Goal: Transaction & Acquisition: Purchase product/service

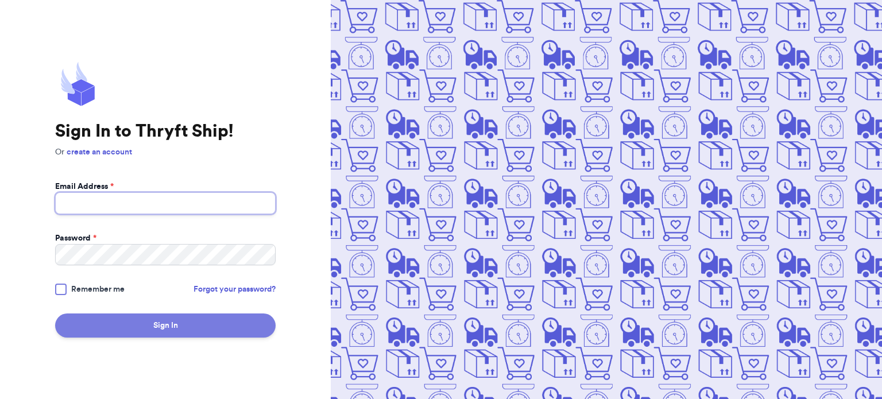
type input "[EMAIL_ADDRESS][DOMAIN_NAME]"
click at [172, 322] on button "Sign In" at bounding box center [165, 326] width 221 height 24
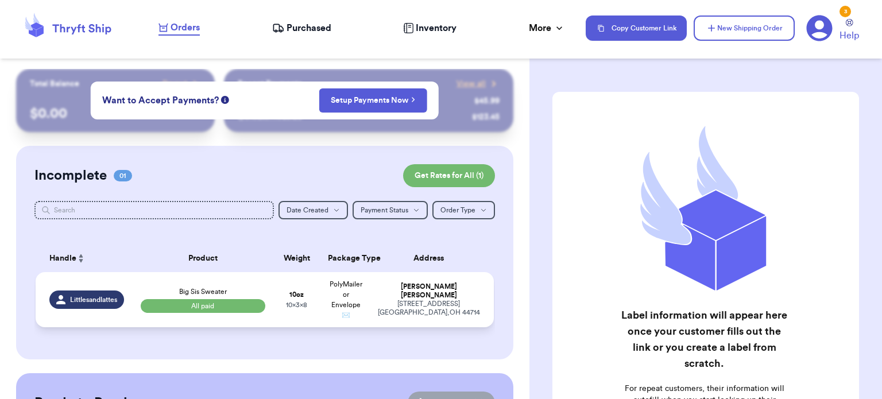
click at [277, 284] on td "10 oz 10 x 3 x 8" at bounding box center [296, 299] width 49 height 55
select select "paid"
select select "venmo"
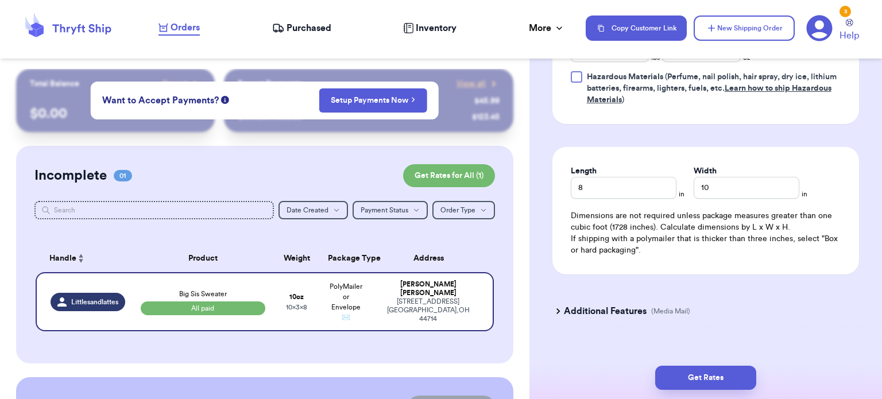
scroll to position [638, 0]
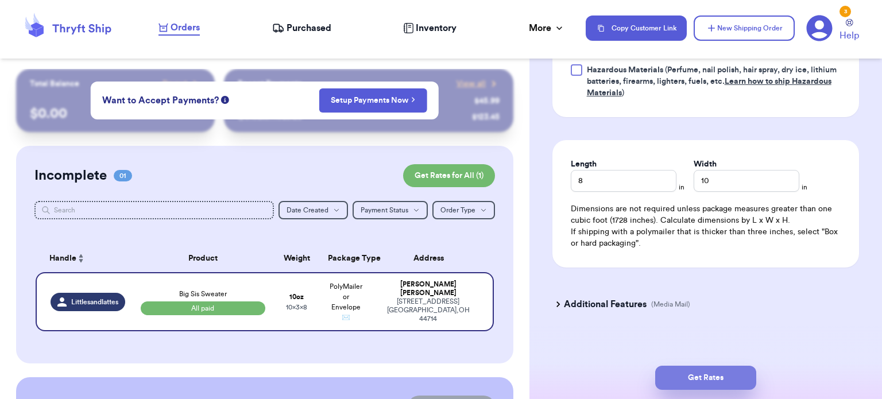
click at [697, 376] on button "Get Rates" at bounding box center [706, 378] width 101 height 24
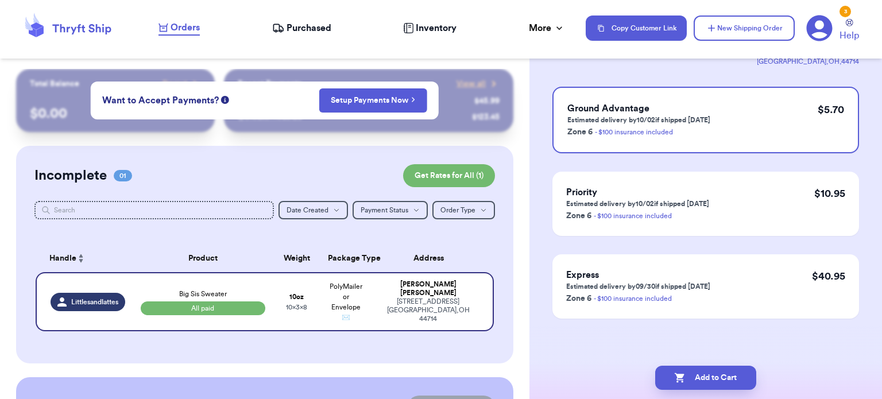
scroll to position [0, 0]
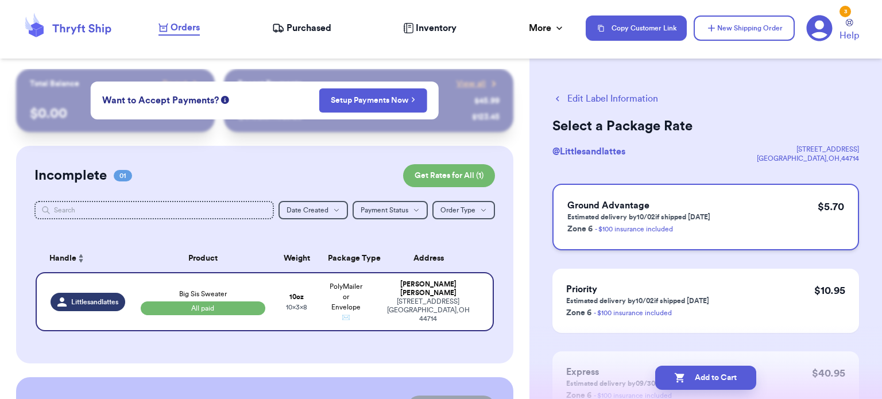
click at [703, 209] on h3 "Ground Advantage" at bounding box center [639, 206] width 143 height 14
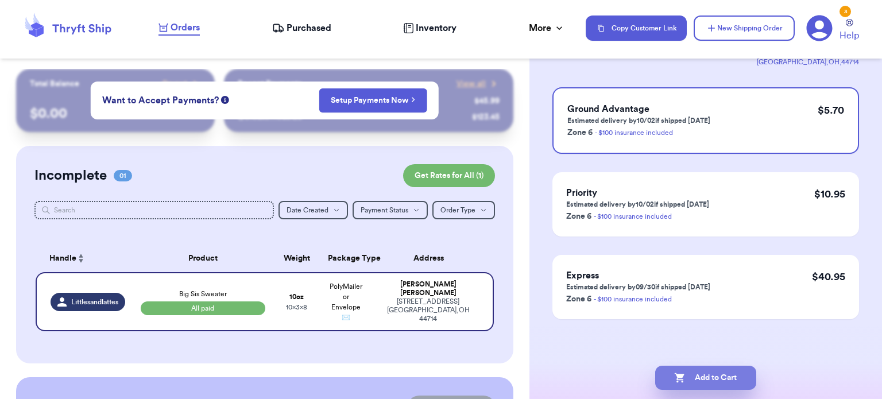
click at [693, 379] on button "Add to Cart" at bounding box center [706, 378] width 101 height 24
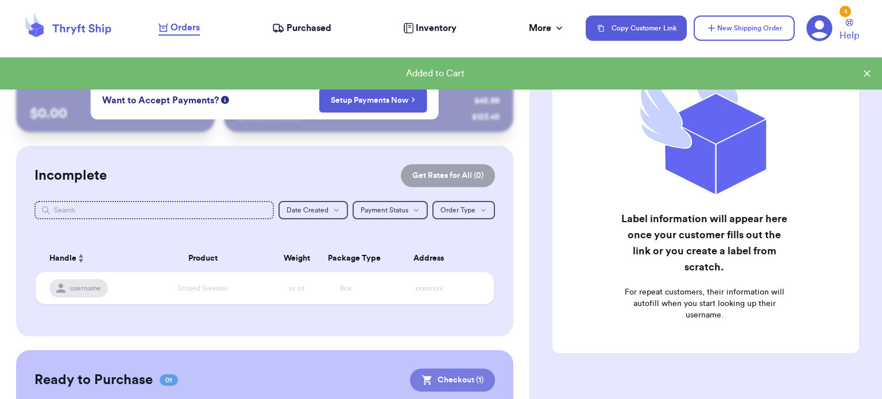
click at [464, 378] on button "Checkout ( 1 )" at bounding box center [452, 380] width 85 height 23
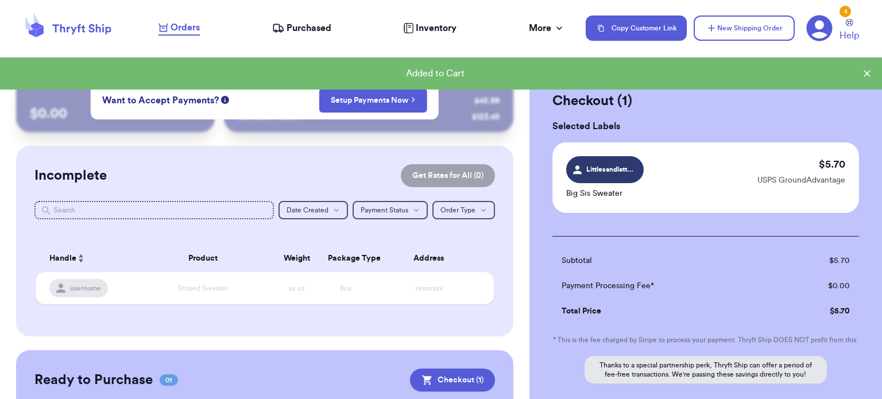
scroll to position [0, 0]
click at [603, 169] on span "Littlesandlattes" at bounding box center [611, 169] width 48 height 10
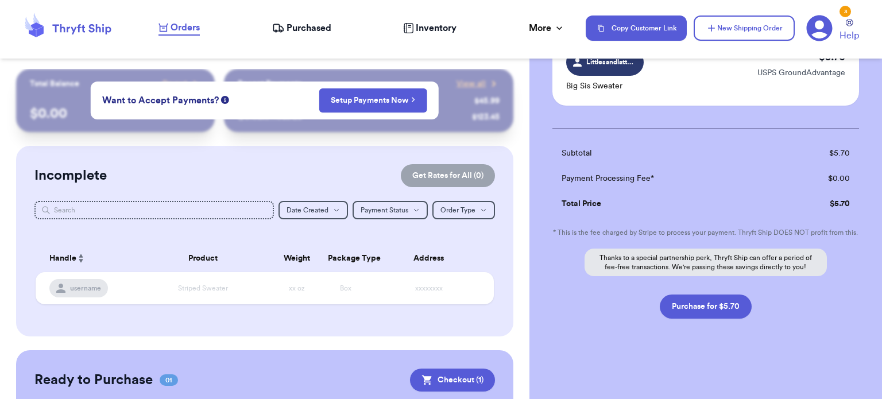
scroll to position [143, 0]
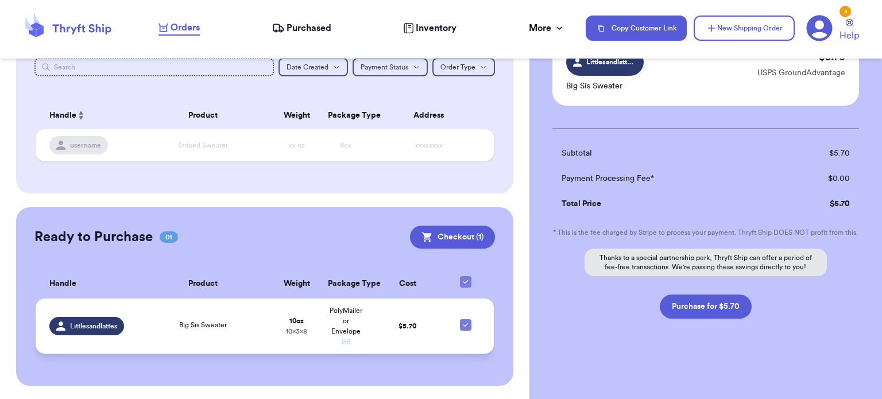
click at [99, 328] on span "Littlesandlattes" at bounding box center [93, 326] width 47 height 9
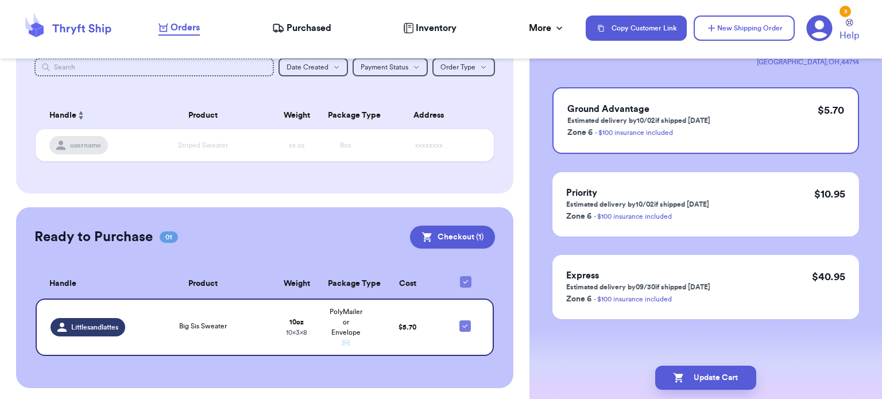
scroll to position [0, 0]
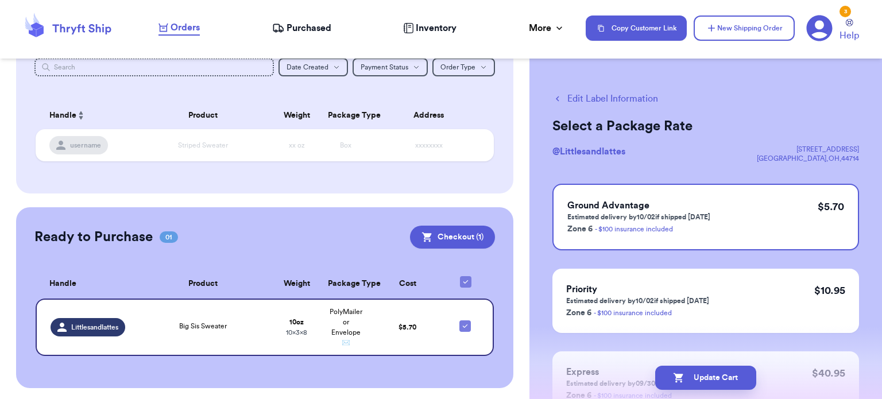
click at [569, 91] on div "Edit Label Information Select a Package Rate @ Littlesandlattes [STREET_ADDRESS…" at bounding box center [706, 282] width 353 height 427
click at [576, 98] on button "Edit Label Information" at bounding box center [606, 99] width 106 height 14
checkbox input "false"
select select "paid"
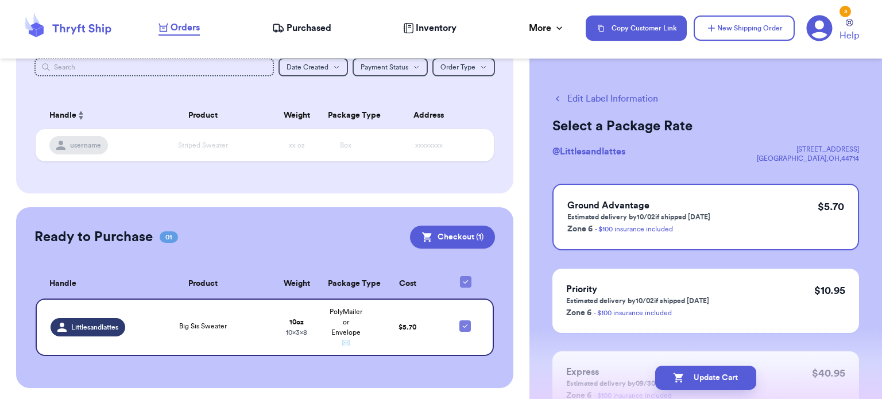
select select "venmo"
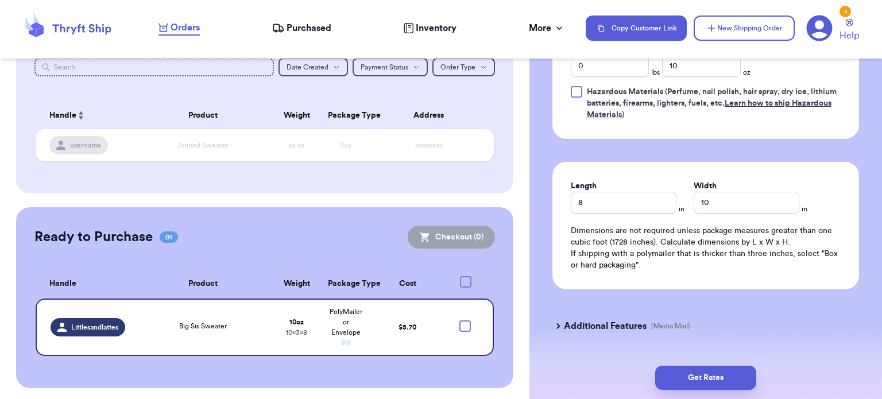
scroll to position [645, 0]
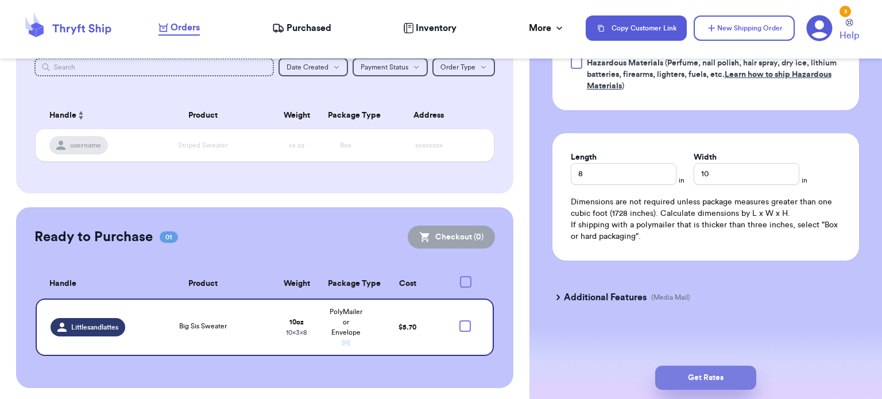
click at [701, 376] on button "Get Rates" at bounding box center [706, 378] width 101 height 24
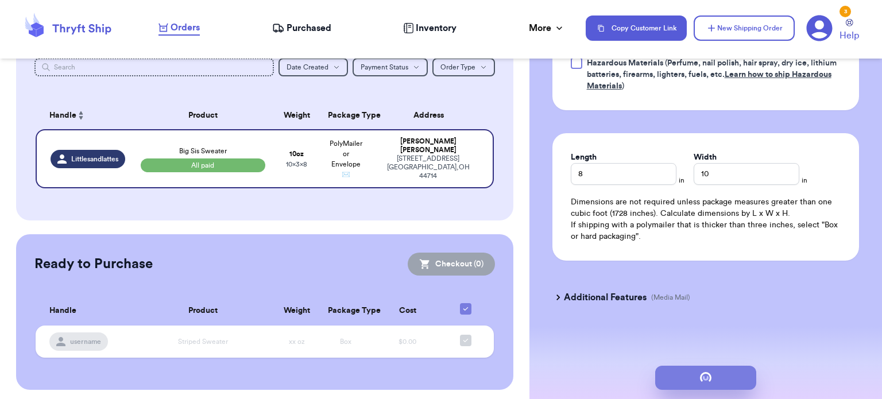
scroll to position [0, 0]
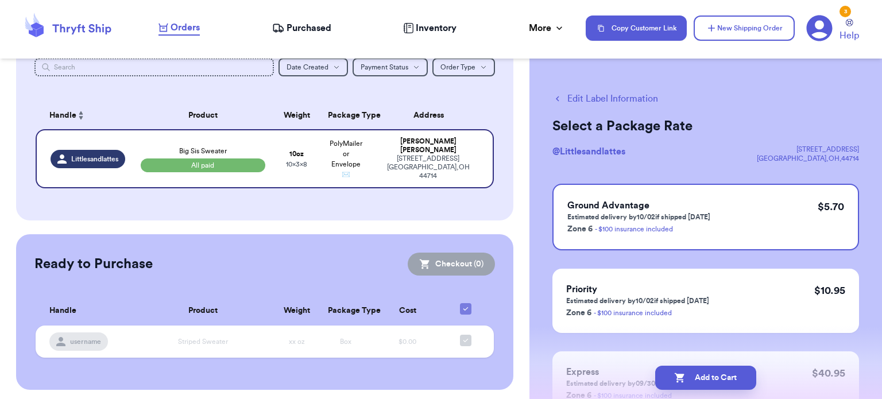
click at [722, 381] on button "Add to Cart" at bounding box center [706, 378] width 101 height 24
click at [443, 253] on button "Checkout ( 1 )" at bounding box center [451, 264] width 87 height 23
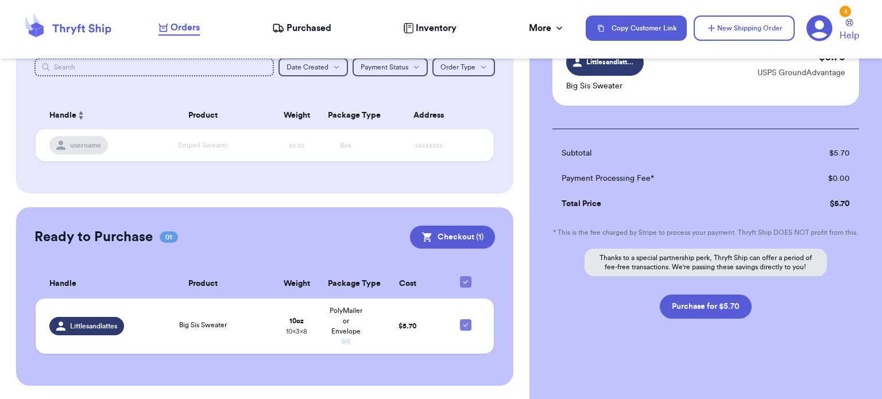
click at [705, 272] on p "Thanks to a special partnership perk, Thryft Ship can offer a period of fee-fre…" at bounding box center [706, 263] width 242 height 28
click at [730, 303] on button "Purchase for $5.70" at bounding box center [706, 307] width 92 height 24
checkbox input "false"
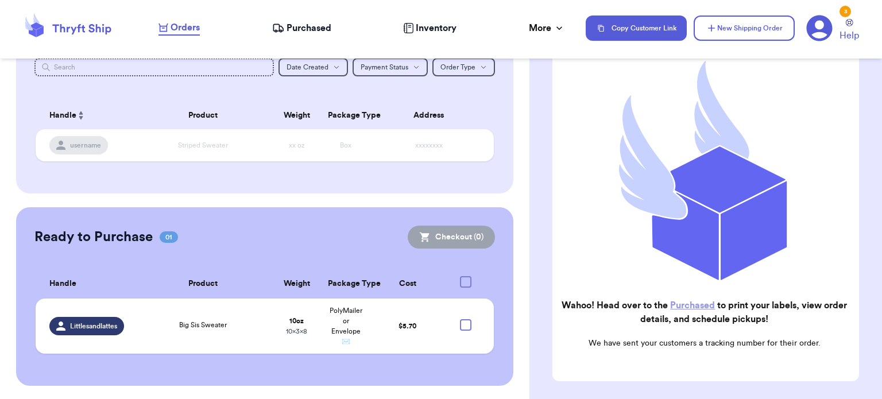
checkbox input "true"
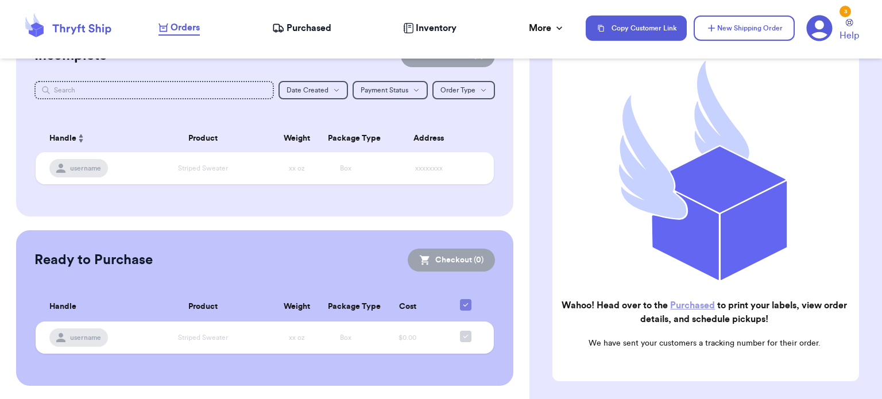
click at [312, 19] on nav "Orders Purchased Inventory More Stats Completed Orders Payments Payouts Copy Cu…" at bounding box center [514, 28] width 735 height 38
click at [316, 28] on span "Purchased" at bounding box center [309, 28] width 45 height 14
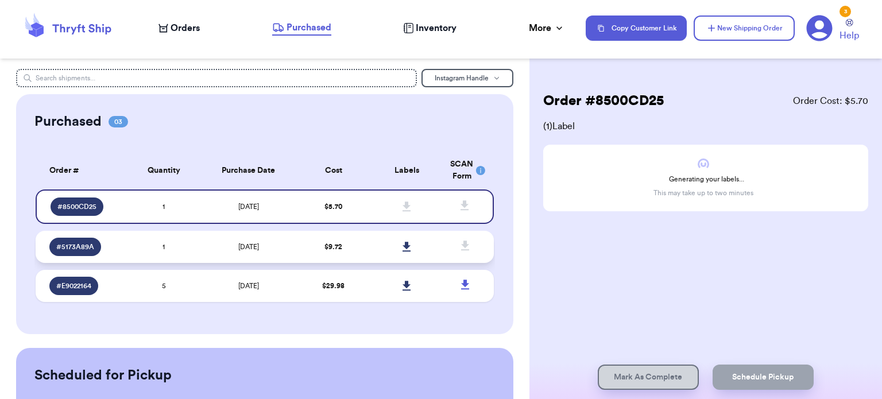
click at [324, 250] on td "$ 9.72" at bounding box center [334, 247] width 74 height 32
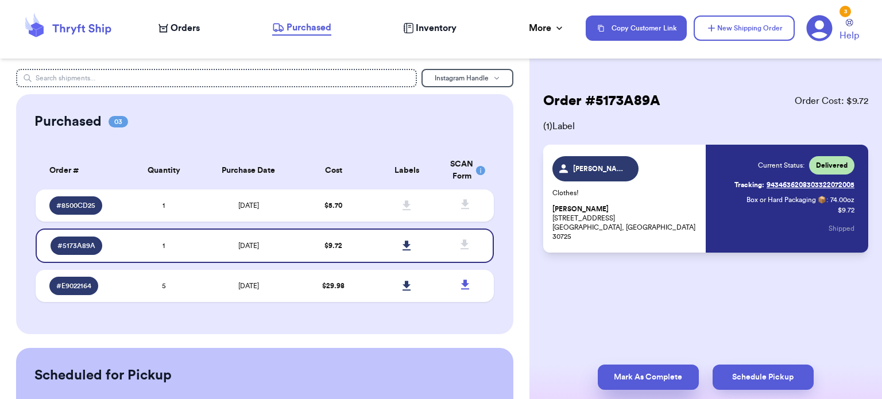
click at [680, 373] on button "Mark As Complete" at bounding box center [648, 377] width 101 height 25
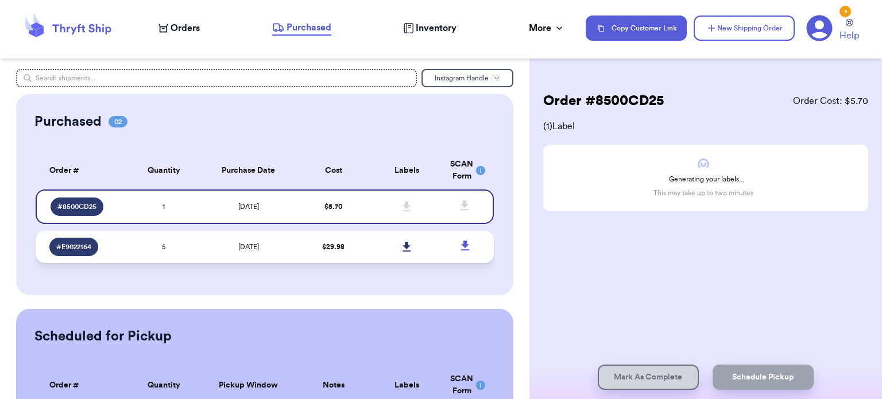
click at [345, 252] on td "$ 29.98" at bounding box center [334, 247] width 74 height 32
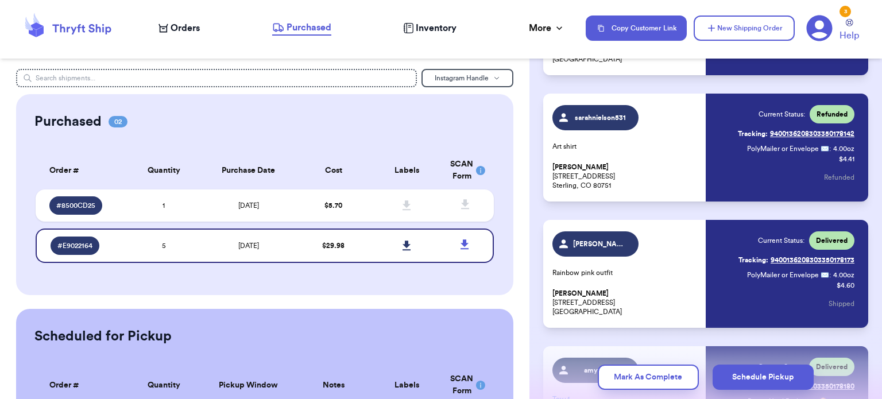
scroll to position [303, 0]
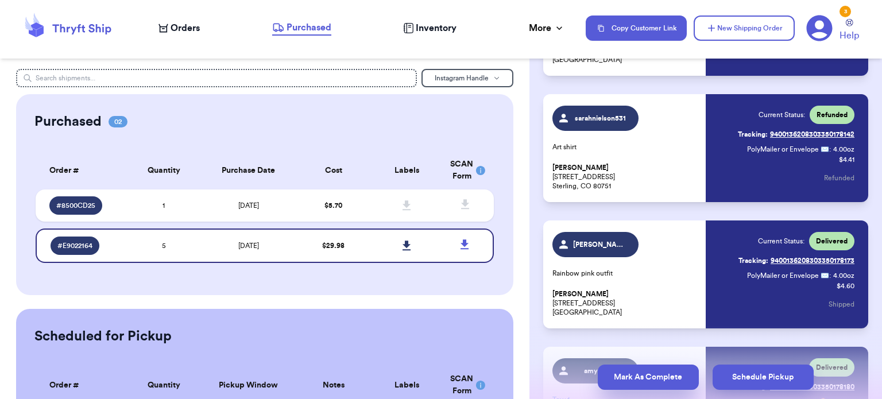
click at [682, 375] on button "Mark As Complete" at bounding box center [648, 377] width 101 height 25
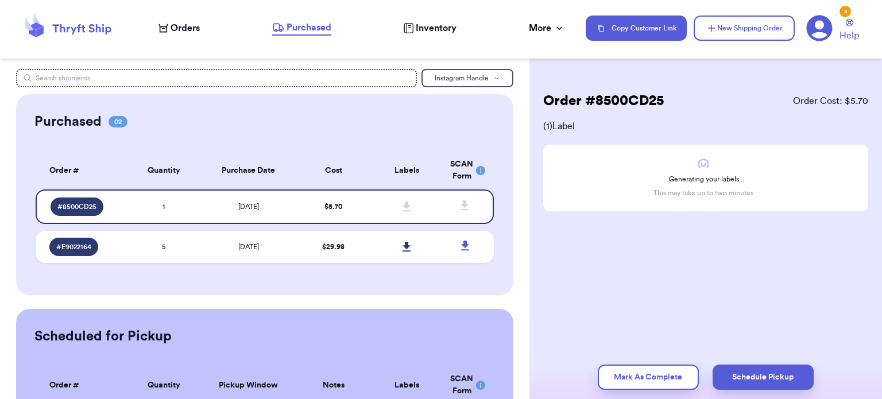
scroll to position [0, 0]
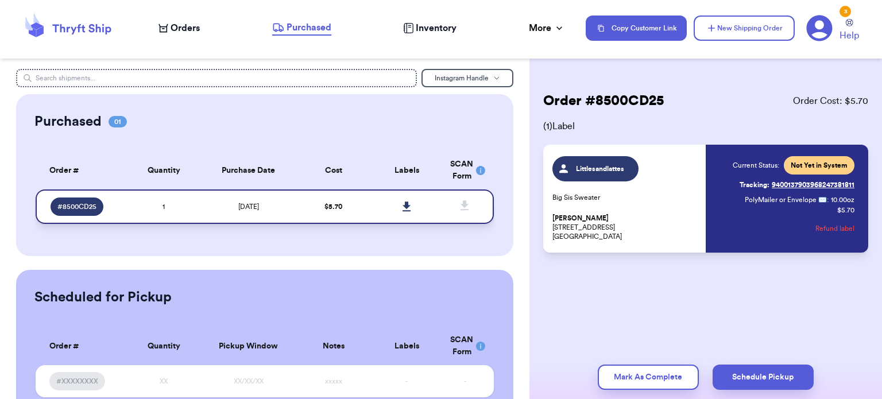
click at [407, 209] on link at bounding box center [406, 206] width 25 height 25
